Goal: Transaction & Acquisition: Purchase product/service

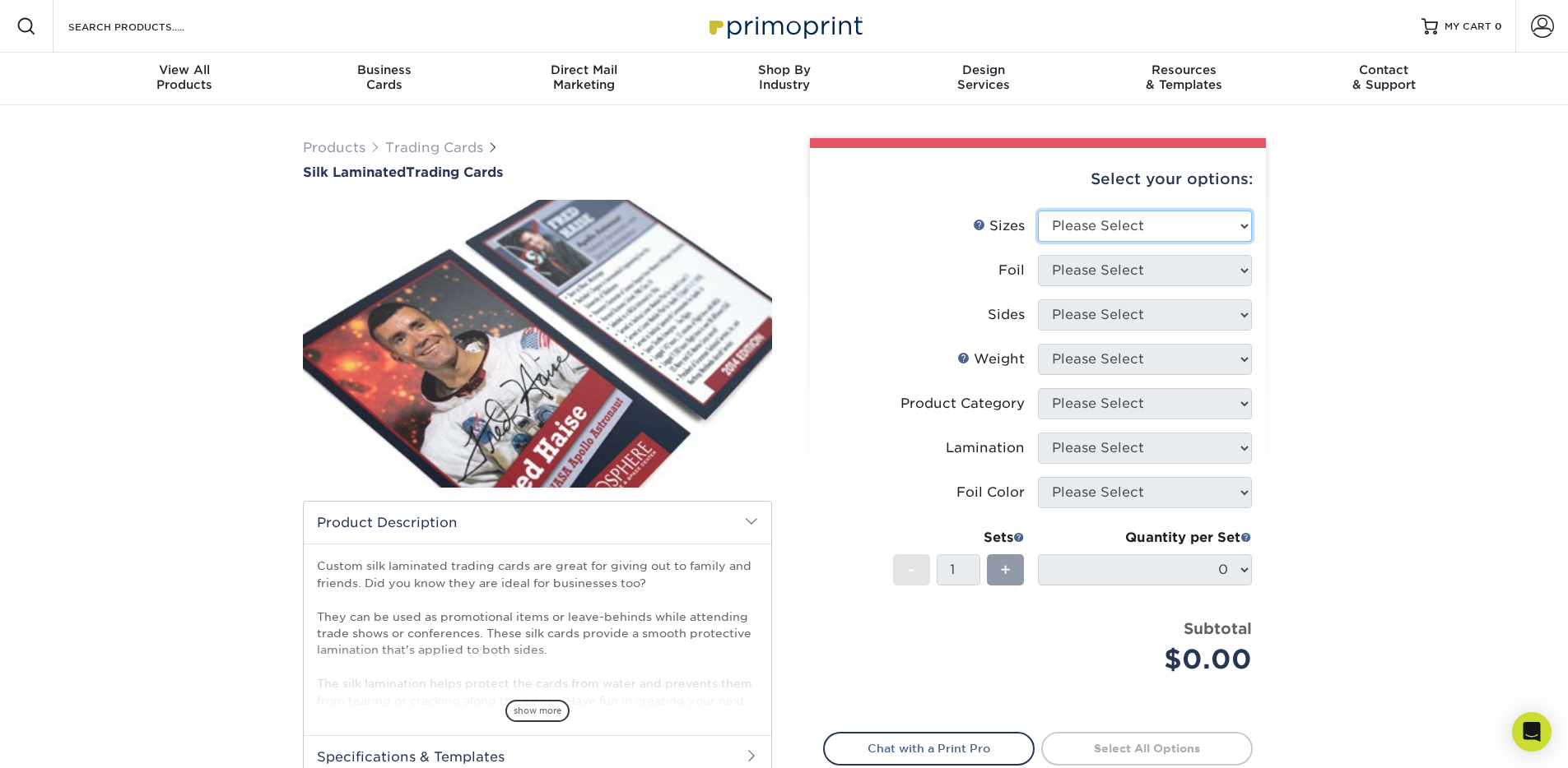
click at [1145, 221] on select "Please Select 2.5" x 3.5"" at bounding box center [1145, 226] width 214 height 31
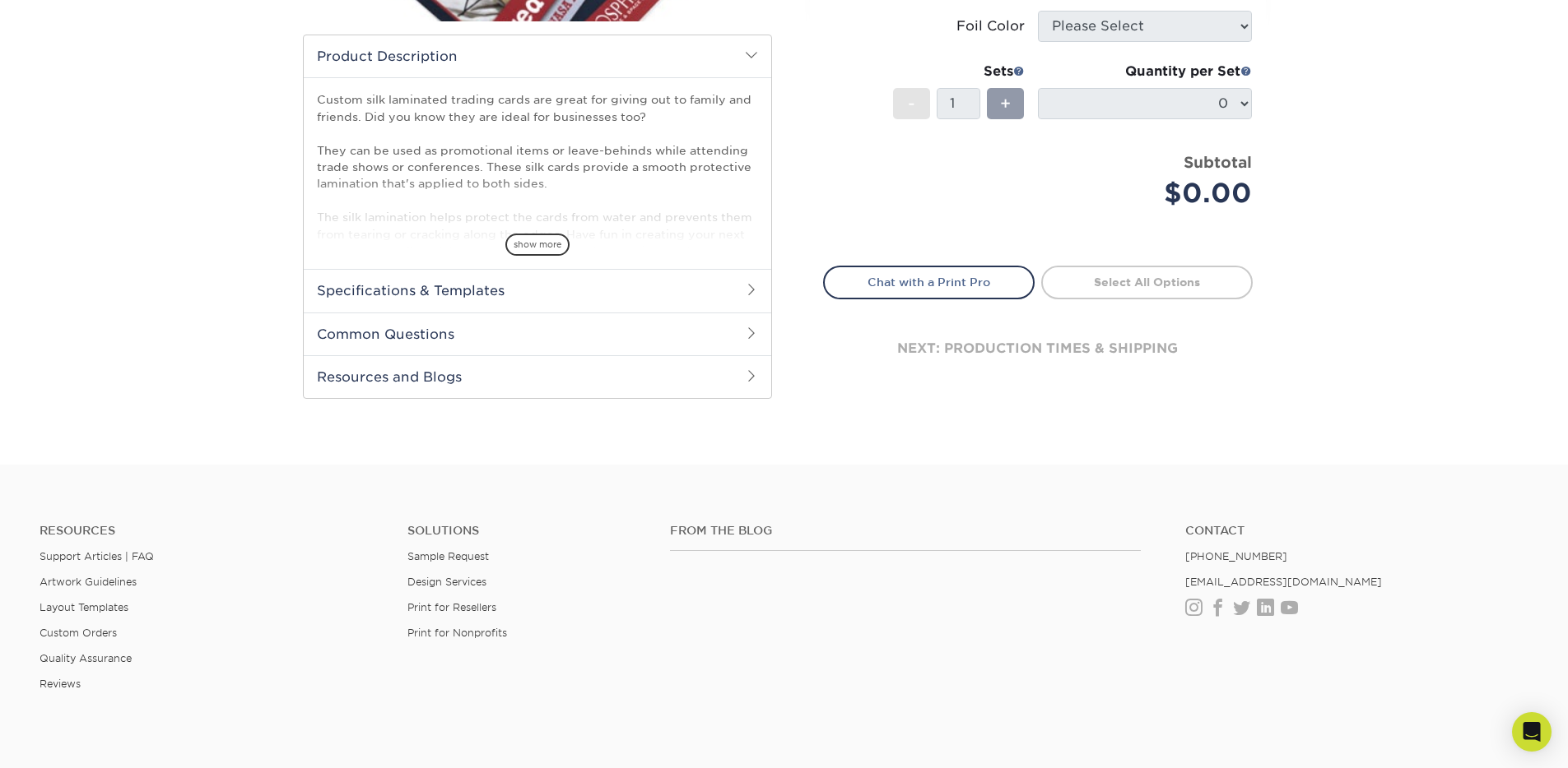
scroll to position [81, 0]
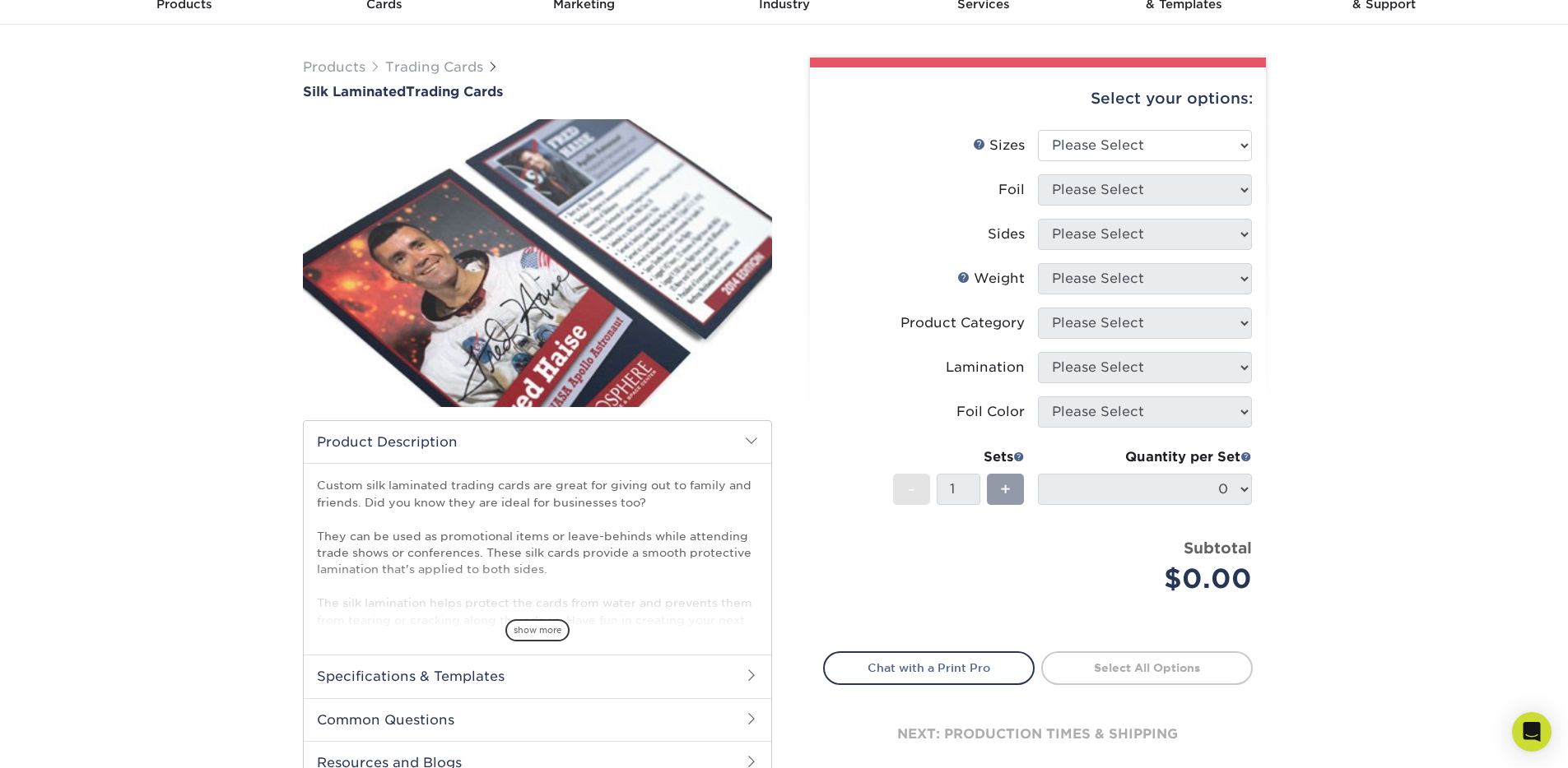
click at [755, 442] on span at bounding box center [751, 441] width 13 height 13
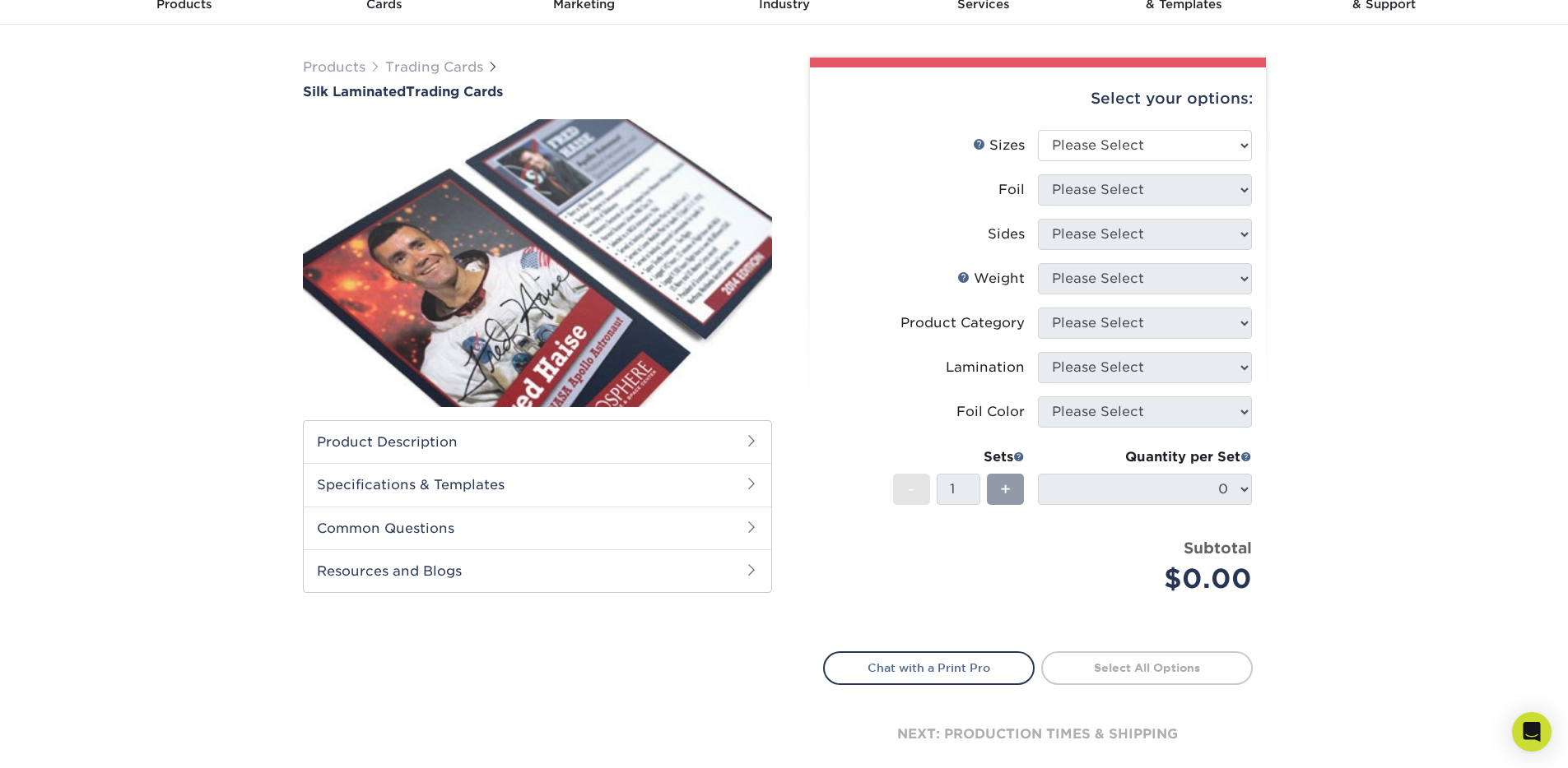
click at [737, 490] on h2 "Specifications & Templates" at bounding box center [537, 485] width 467 height 43
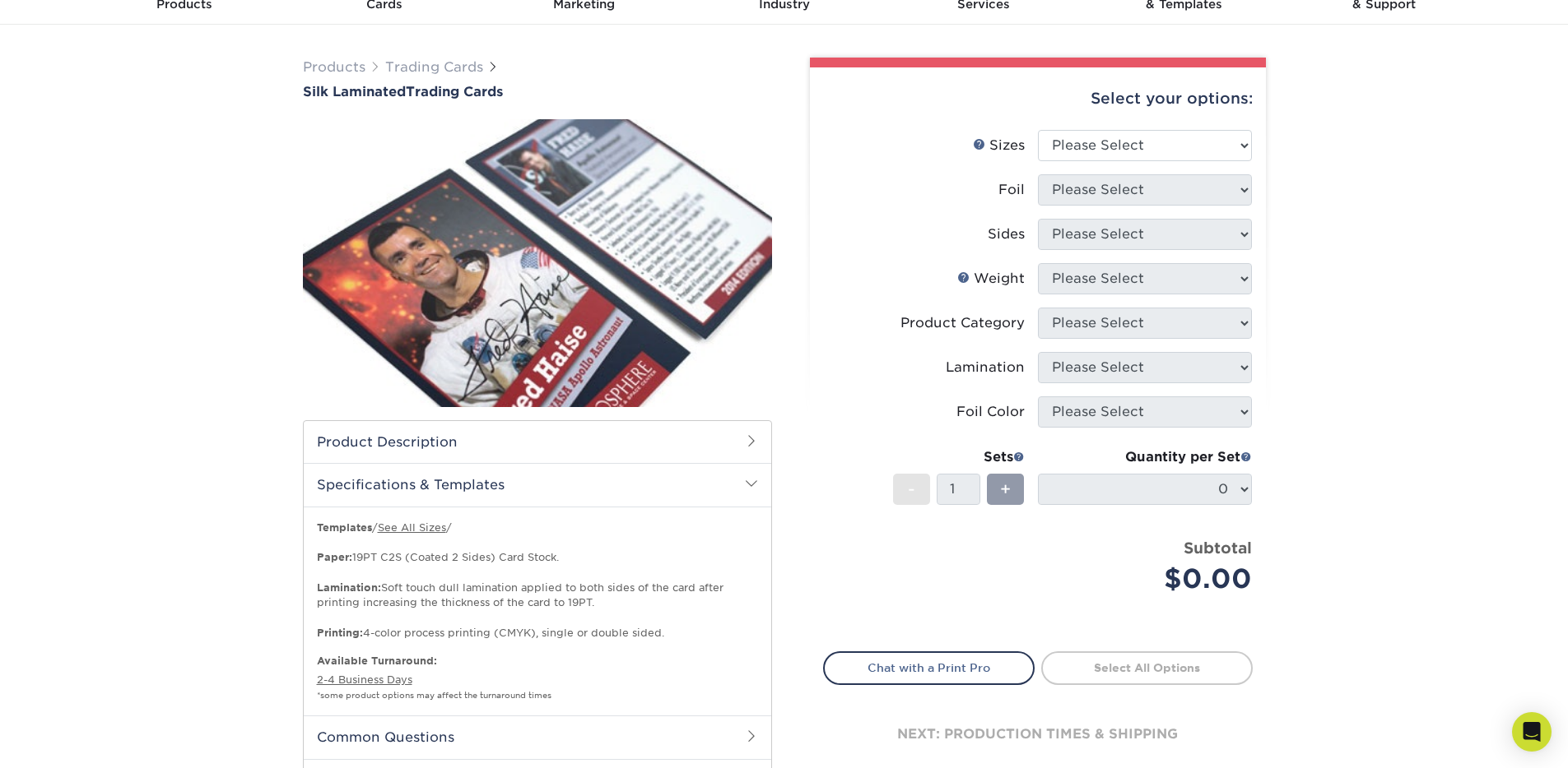
click at [737, 490] on h2 "Specifications & Templates" at bounding box center [537, 485] width 467 height 43
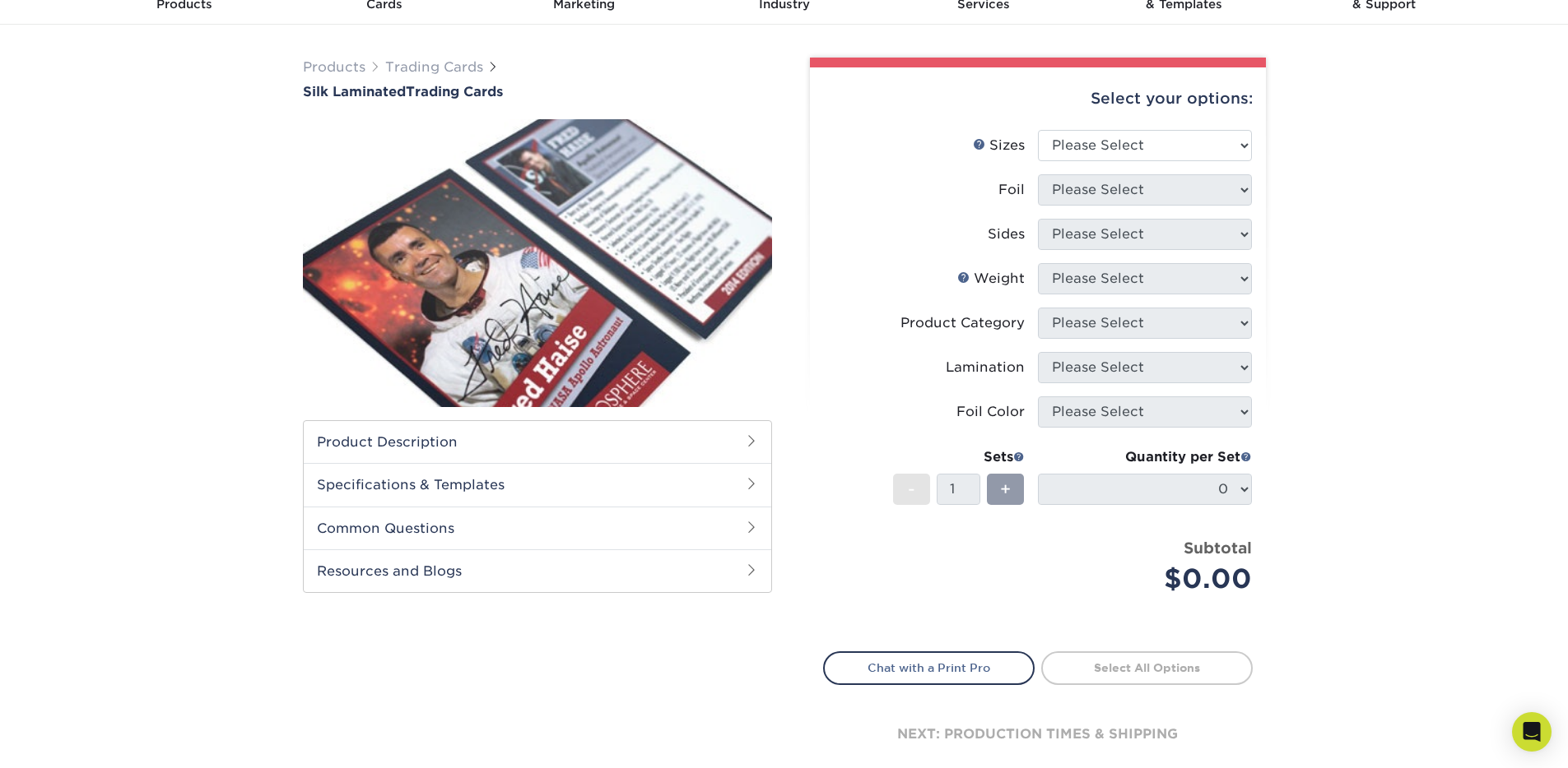
click at [751, 549] on h2 "Resources and Blogs" at bounding box center [537, 571] width 467 height 43
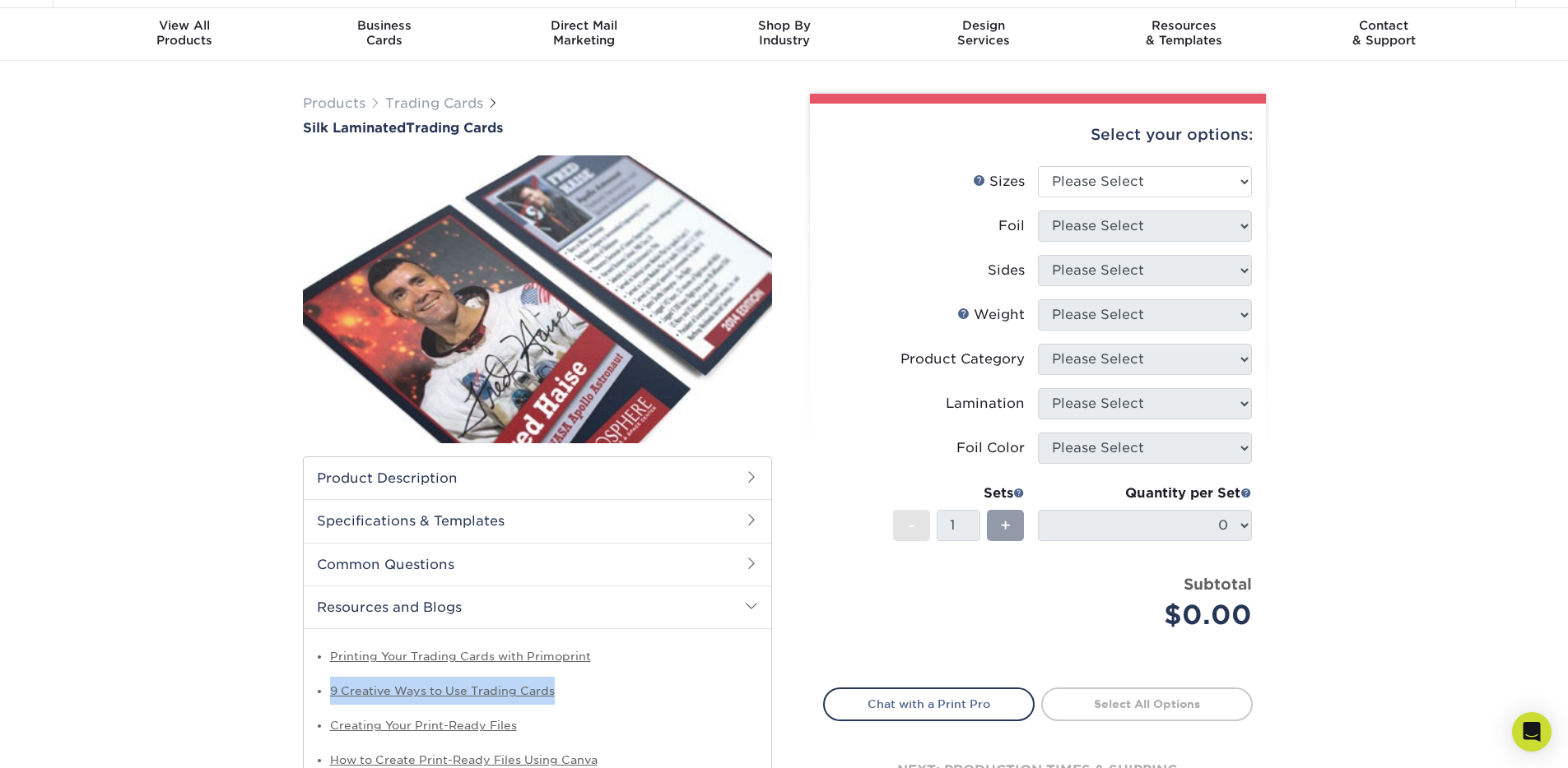
scroll to position [44, 0]
click at [1235, 178] on select "Please Select 2.5" x 3.5"" at bounding box center [1145, 182] width 214 height 31
select select "2.50x3.50"
click at [1217, 223] on select "Please Select No Yes" at bounding box center [1145, 227] width 214 height 31
select select "0"
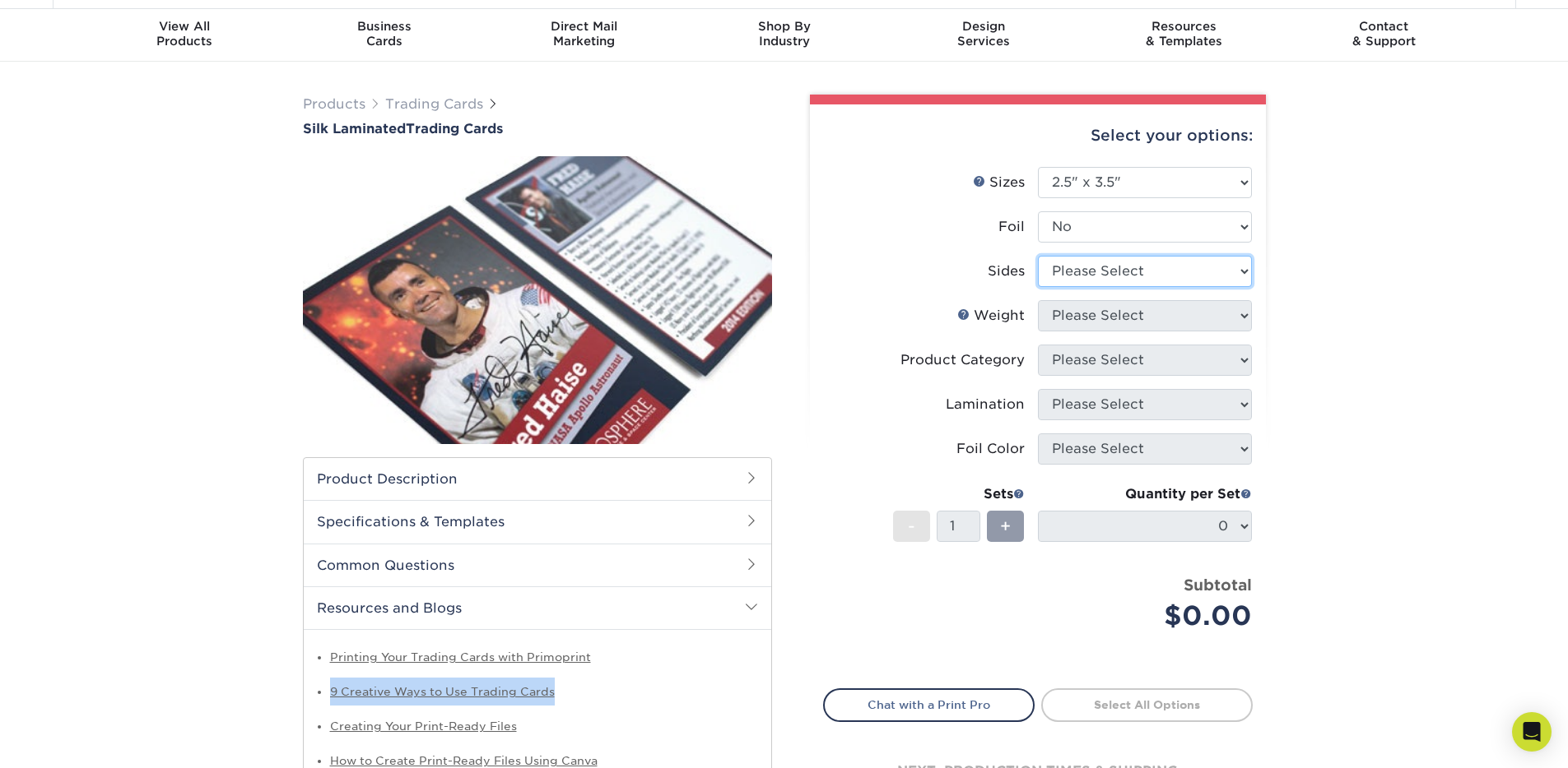
click at [1178, 265] on select "Please Select Print Both Sides Print Front Only" at bounding box center [1145, 271] width 214 height 31
select select "13abbda7-1d64-4f25-8bb2-c179b224825d"
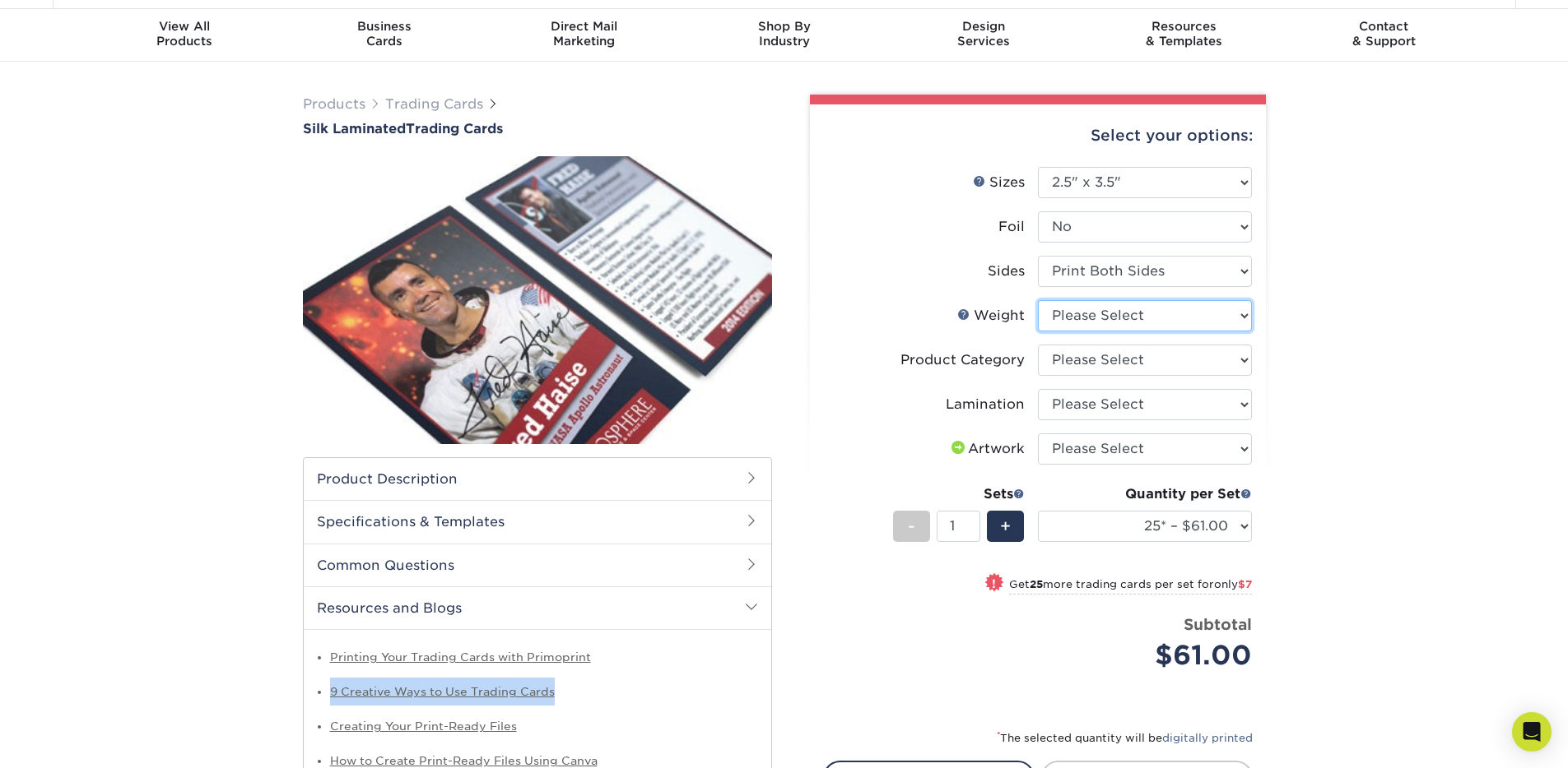
click at [1174, 315] on select "Please Select 16PT" at bounding box center [1145, 315] width 214 height 31
select select "16PT"
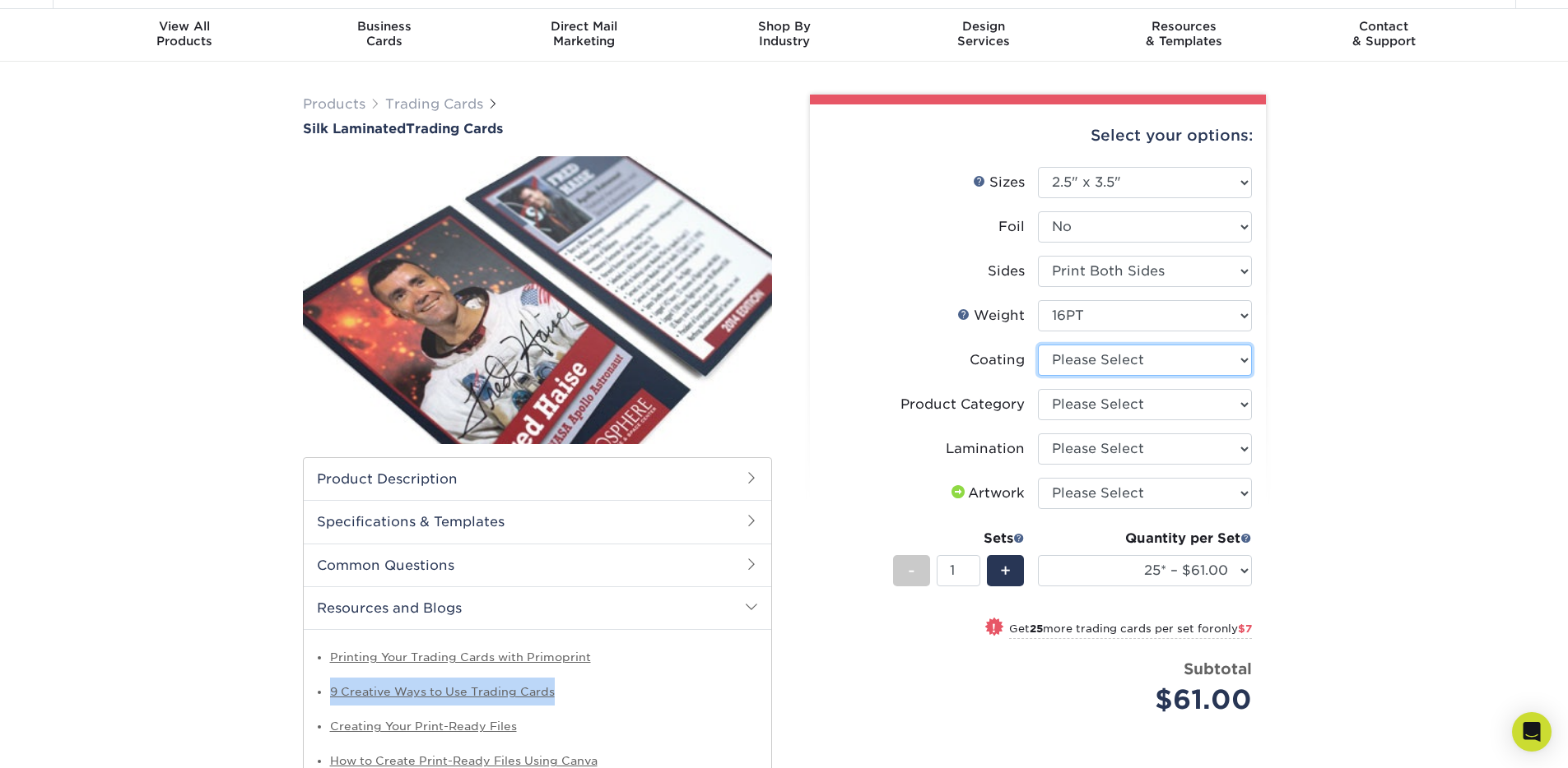
click at [1175, 359] on select at bounding box center [1145, 360] width 214 height 31
select select "3e7618de-abca-4bda-9f97-8b9129e913d8"
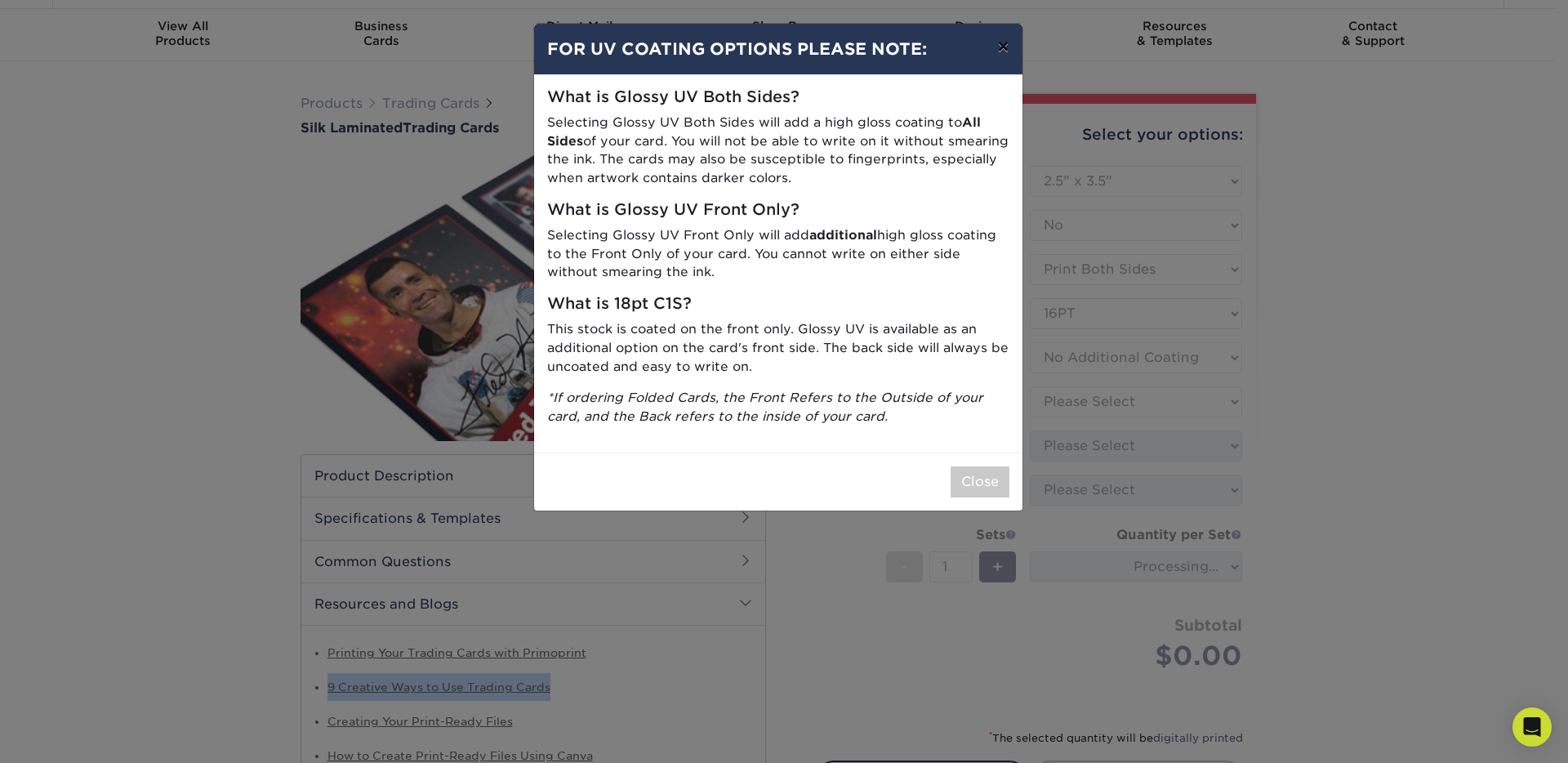
click at [994, 53] on button "×" at bounding box center [1003, 46] width 37 height 45
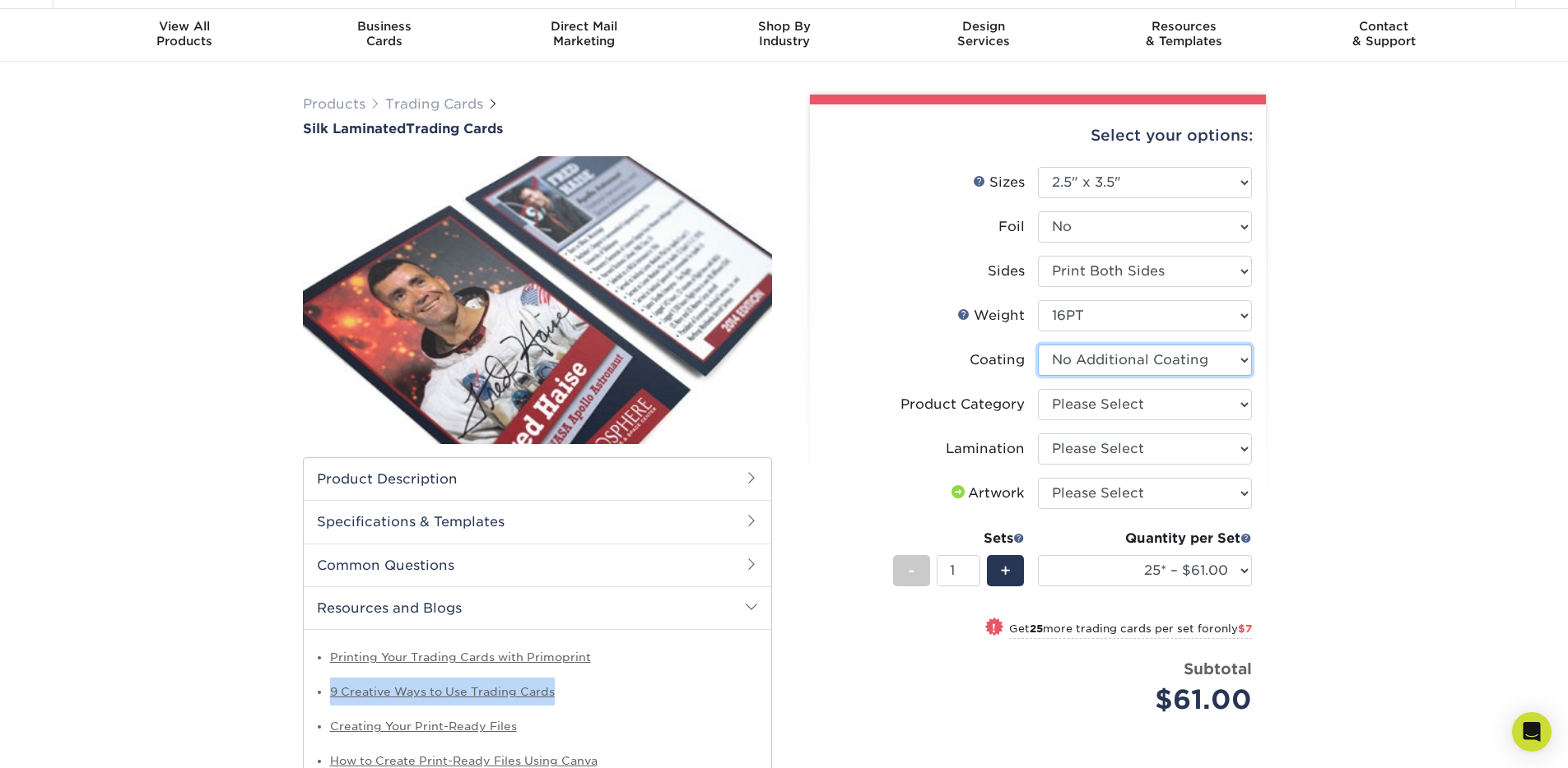
click at [1128, 359] on select at bounding box center [1145, 360] width 214 height 31
click at [1148, 361] on select at bounding box center [1145, 360] width 214 height 31
click at [1151, 410] on select "Please Select Trading Cards" at bounding box center [1145, 404] width 214 height 31
select select "c2f9bce9-36c2-409d-b101-c29d9d031e18"
click at [1151, 441] on select "Please Select Silk" at bounding box center [1145, 449] width 214 height 31
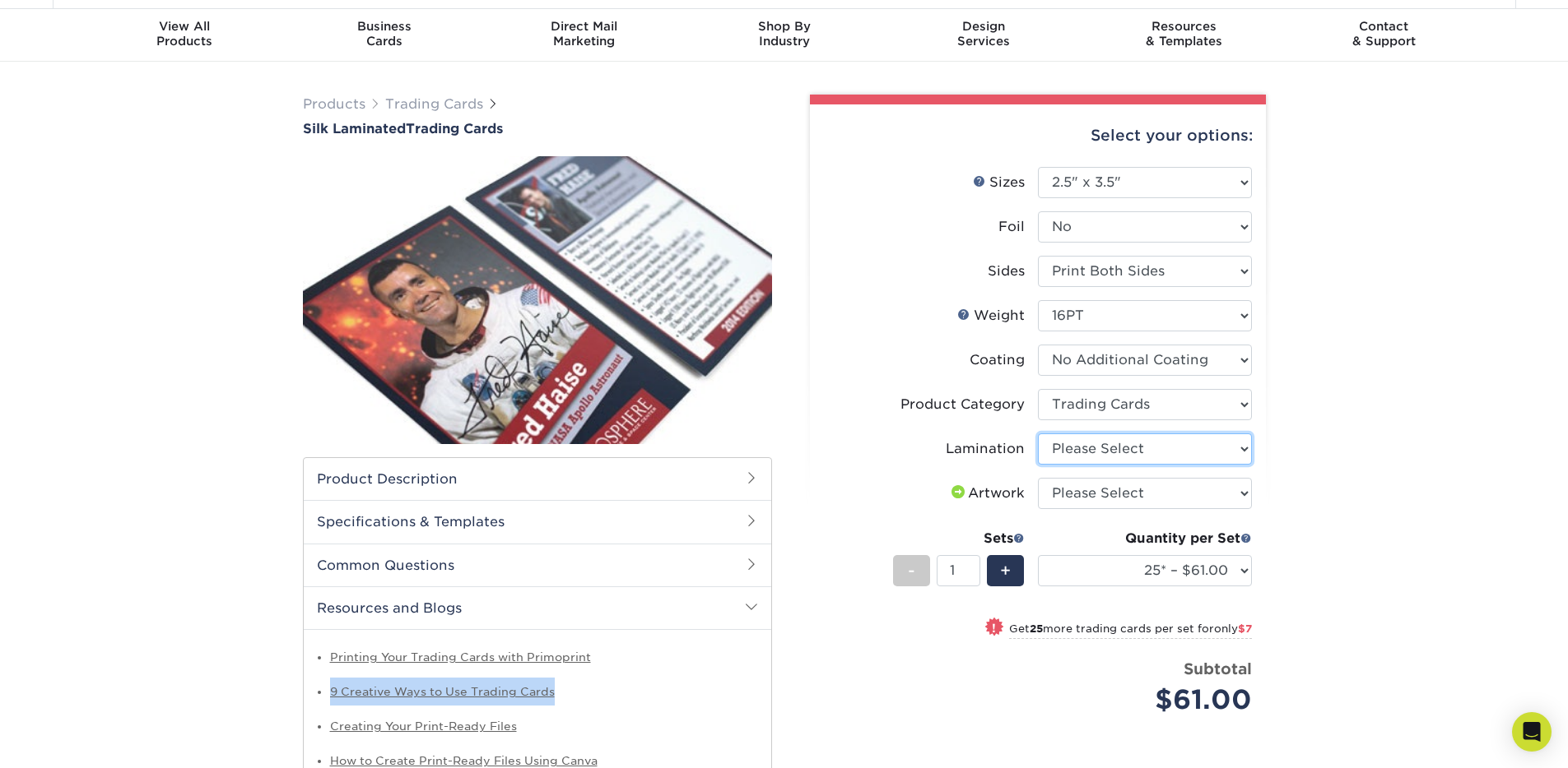
select select "ccacb42f-45f7-42d3-bbd3-7c8421cf37f0"
click at [1098, 497] on select "Please Select I will upload files I need a design - $100" at bounding box center [1145, 493] width 214 height 31
select select "upload"
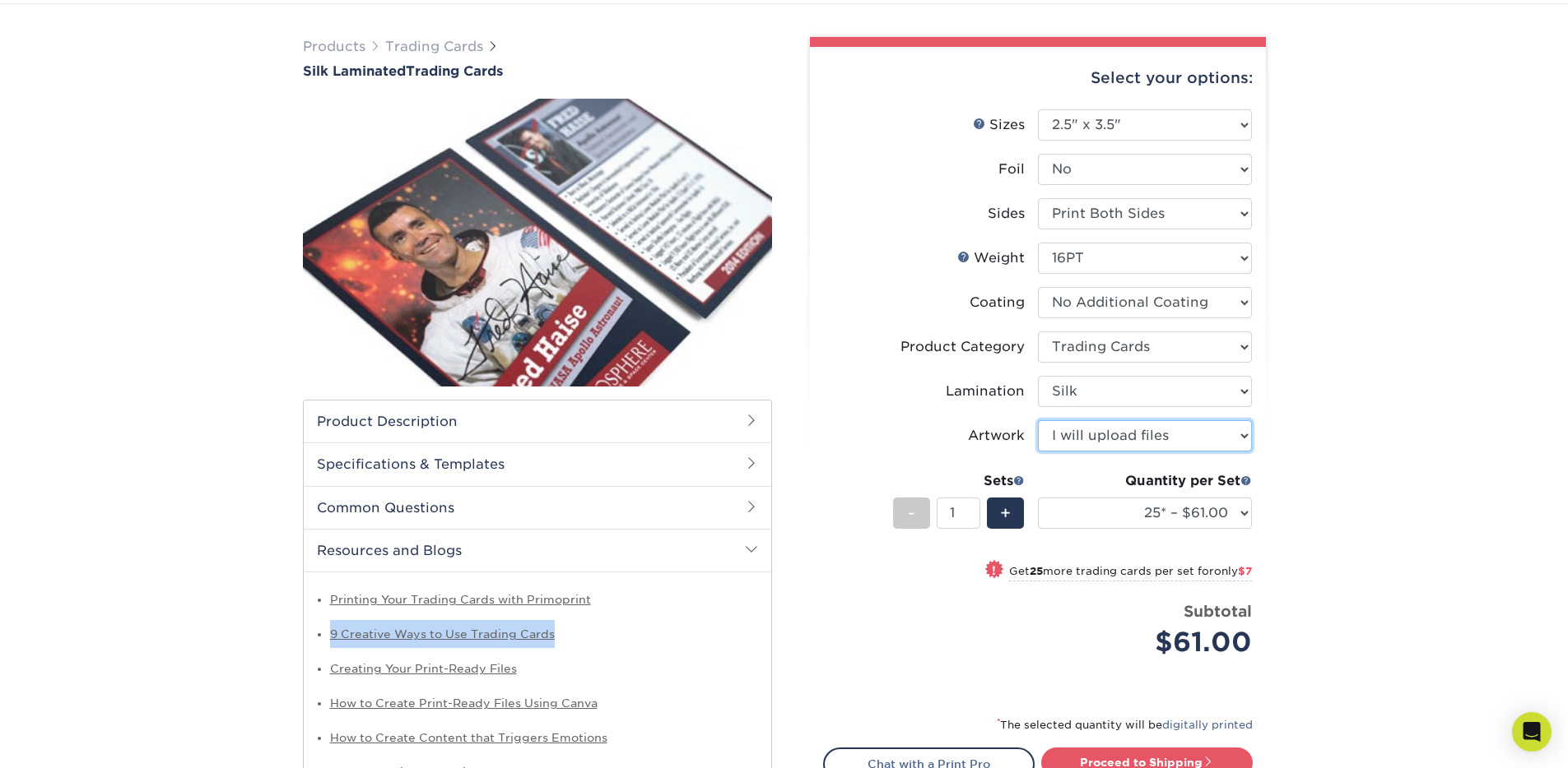
scroll to position [142, 0]
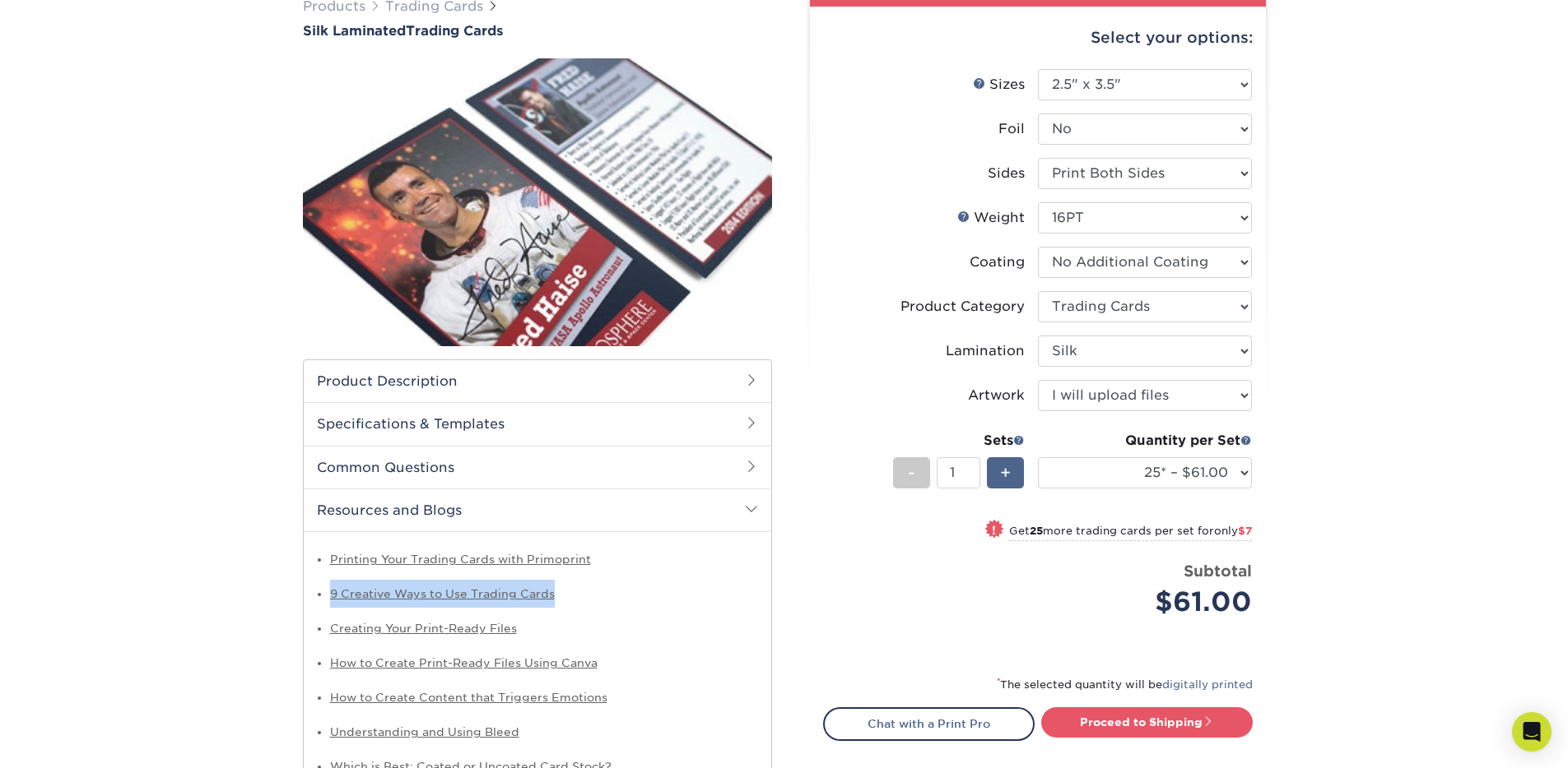
click at [998, 479] on div "+" at bounding box center [1005, 472] width 37 height 31
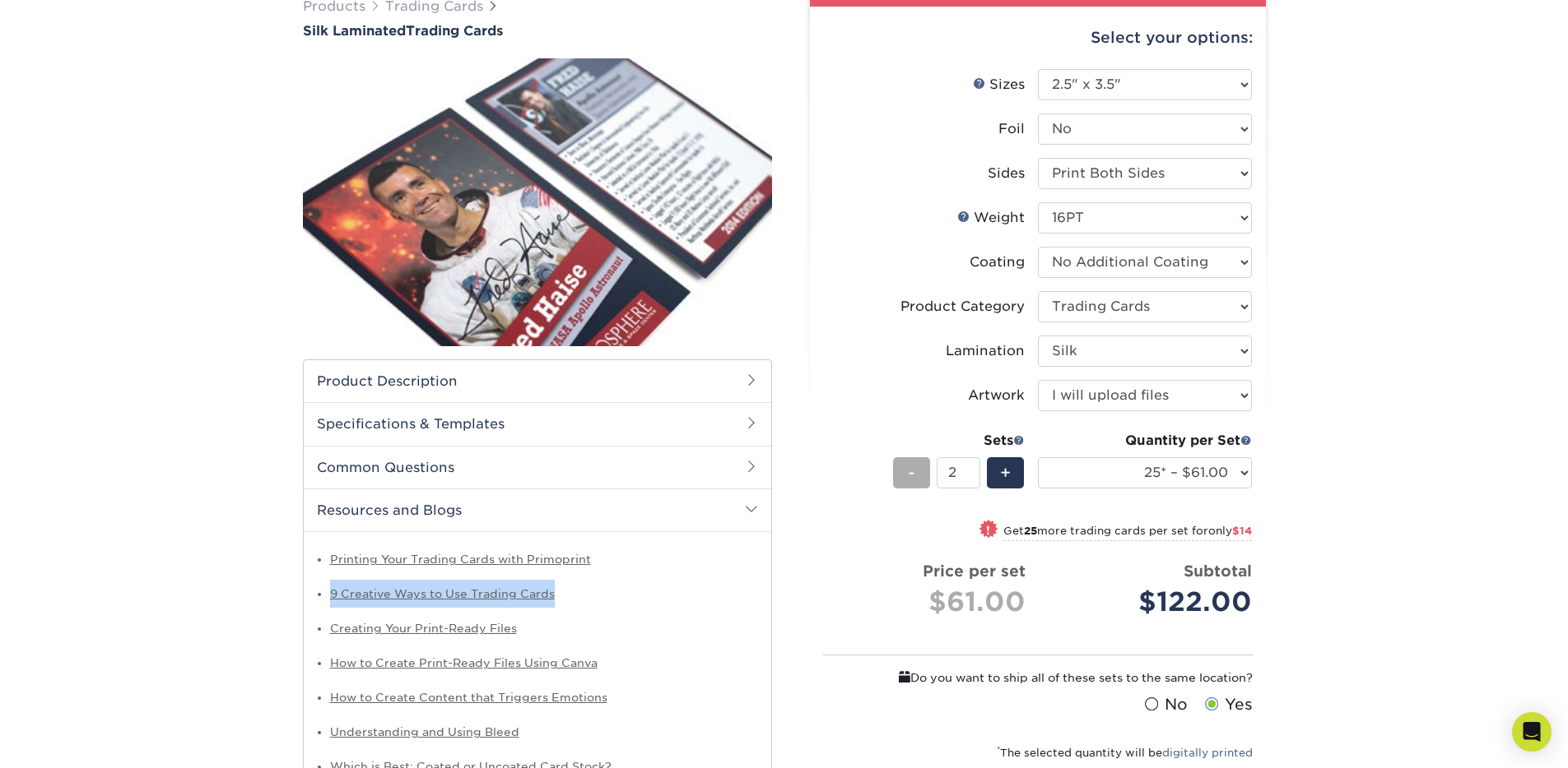
click at [916, 476] on div "-" at bounding box center [911, 472] width 37 height 31
type input "1"
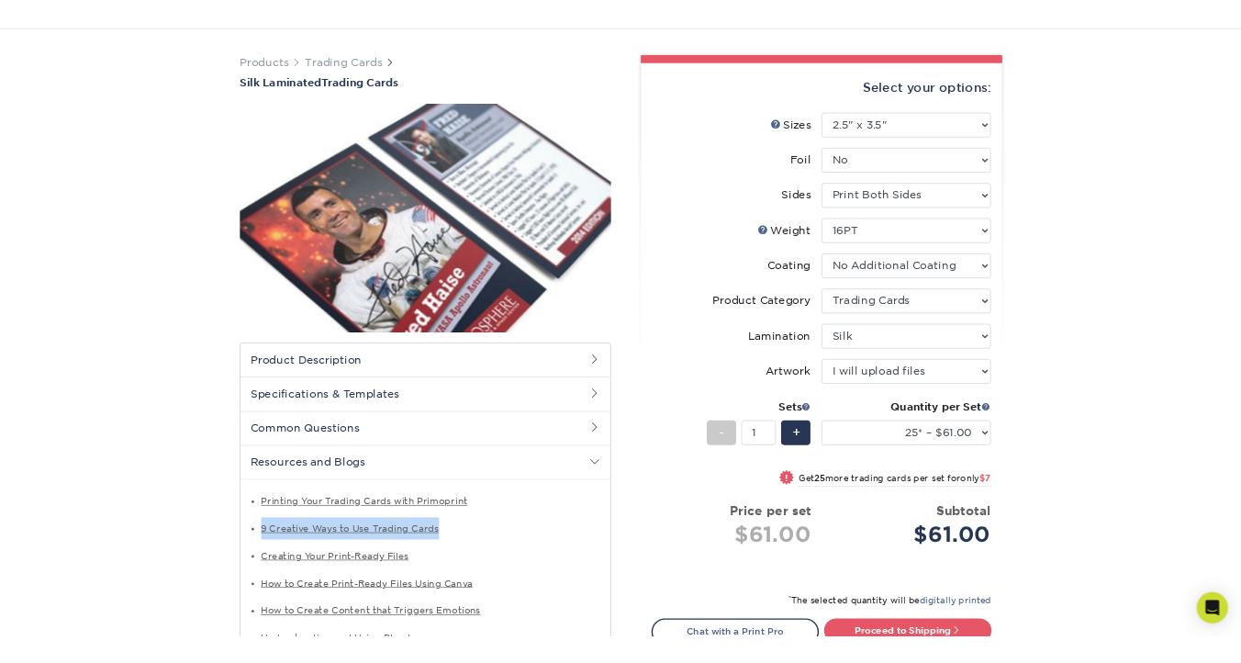
scroll to position [0, 0]
